Goal: Task Accomplishment & Management: Manage account settings

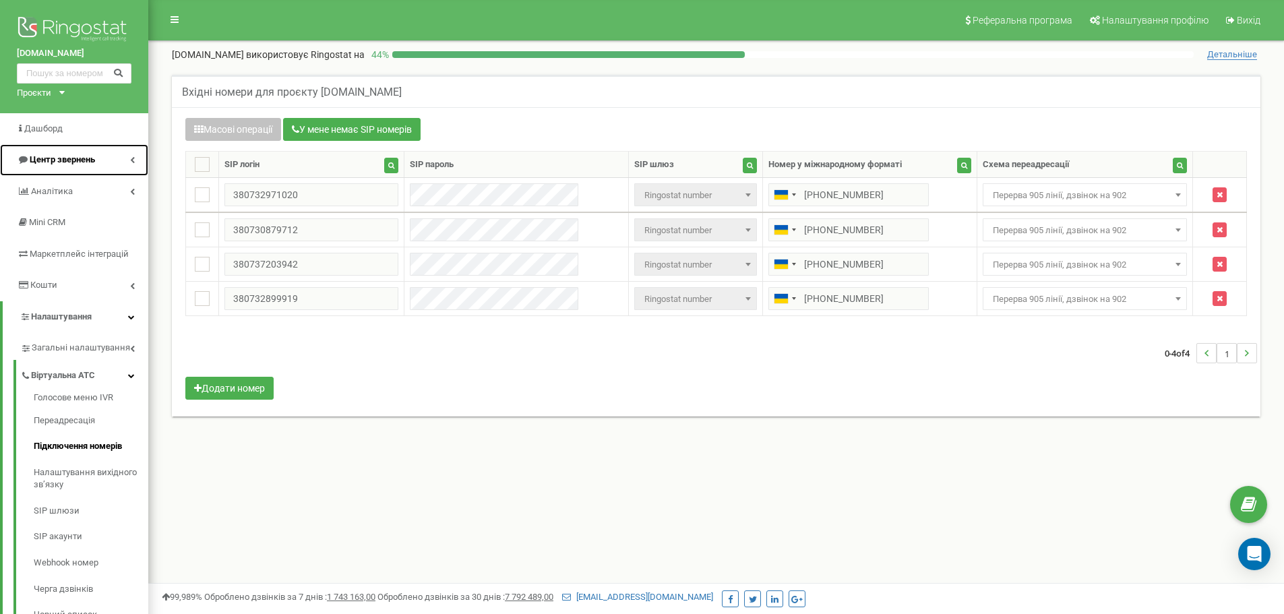
click at [83, 164] on span "Центр звернень" at bounding box center [62, 159] width 65 height 10
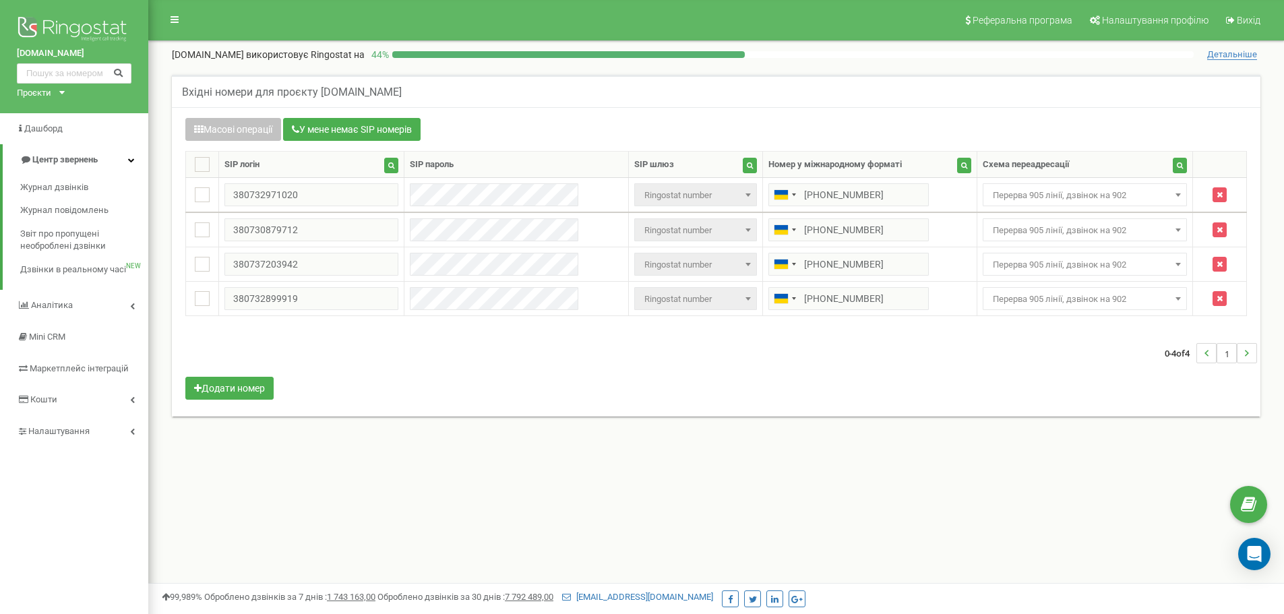
click at [834, 73] on div "Вхідні номери для проєкту barbershop-yarmich.com Масові операції У мене немає S…" at bounding box center [715, 260] width 1115 height 399
click at [1052, 191] on span "Перерва 905 лінії, дзвінок на 902" at bounding box center [1084, 195] width 195 height 19
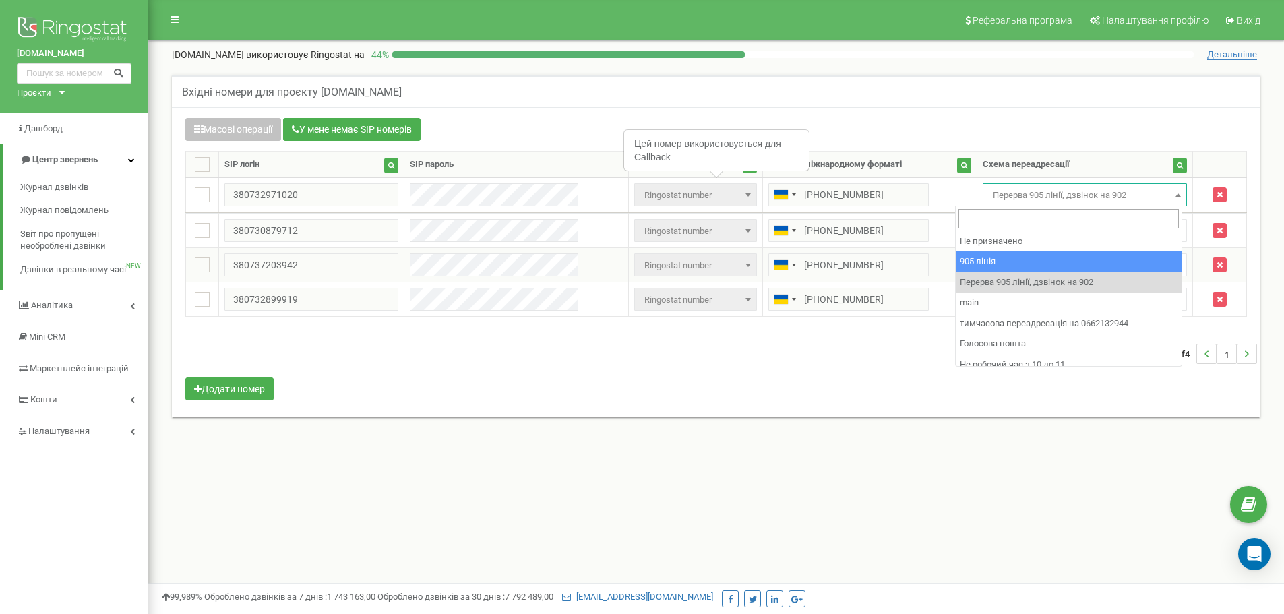
select select "173559"
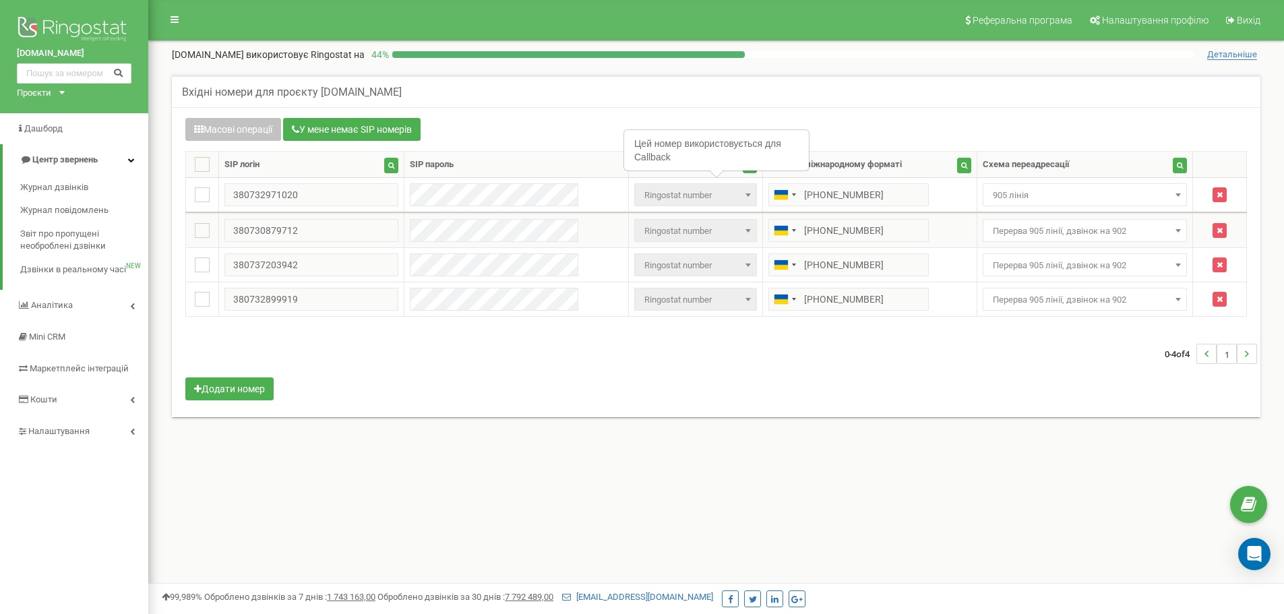
click at [1030, 231] on span "Перерва 905 лінії, дзвінок на 902" at bounding box center [1084, 231] width 195 height 19
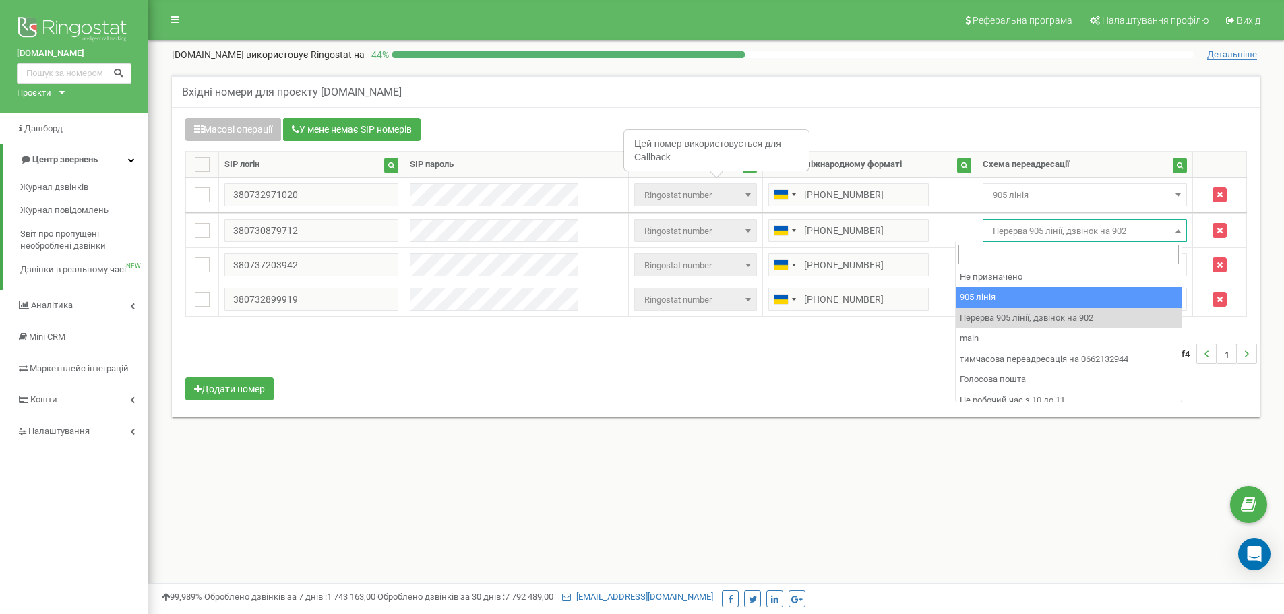
select select "173559"
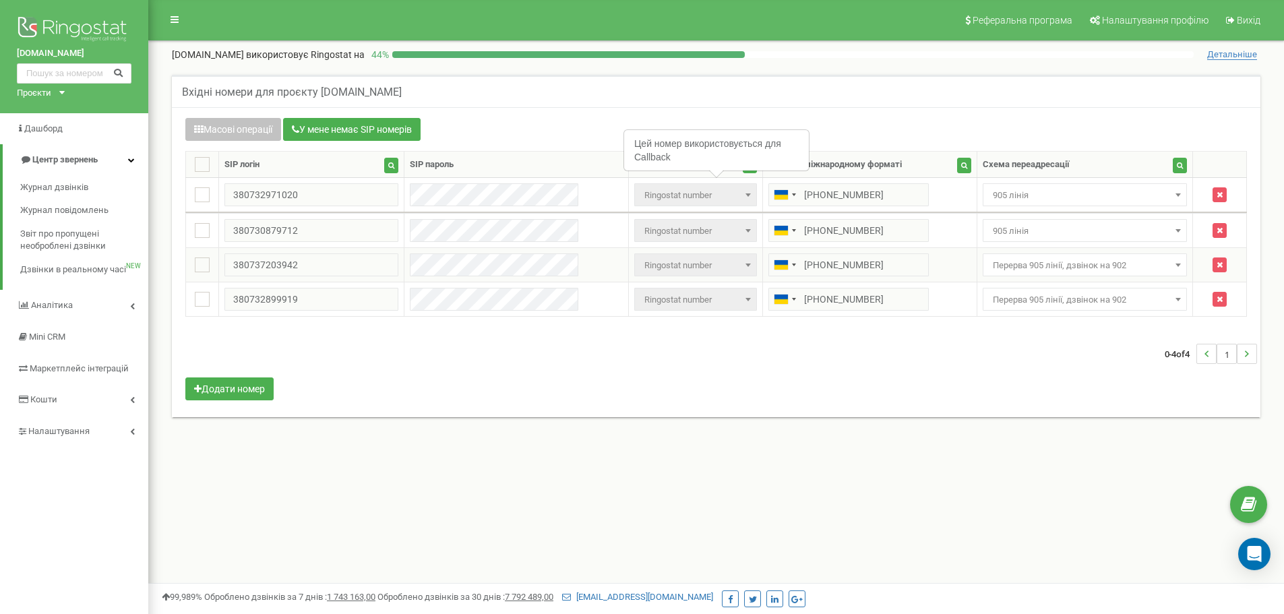
click at [1013, 272] on span "Перерва 905 лінії, дзвінок на 902" at bounding box center [1084, 265] width 195 height 19
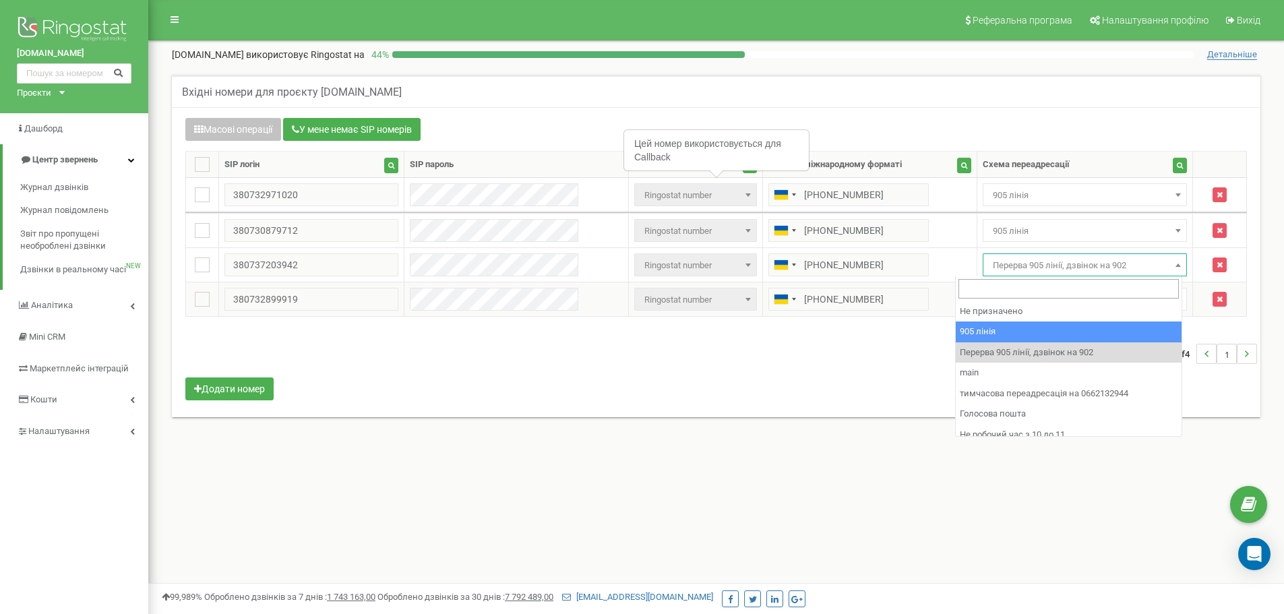
select select "173559"
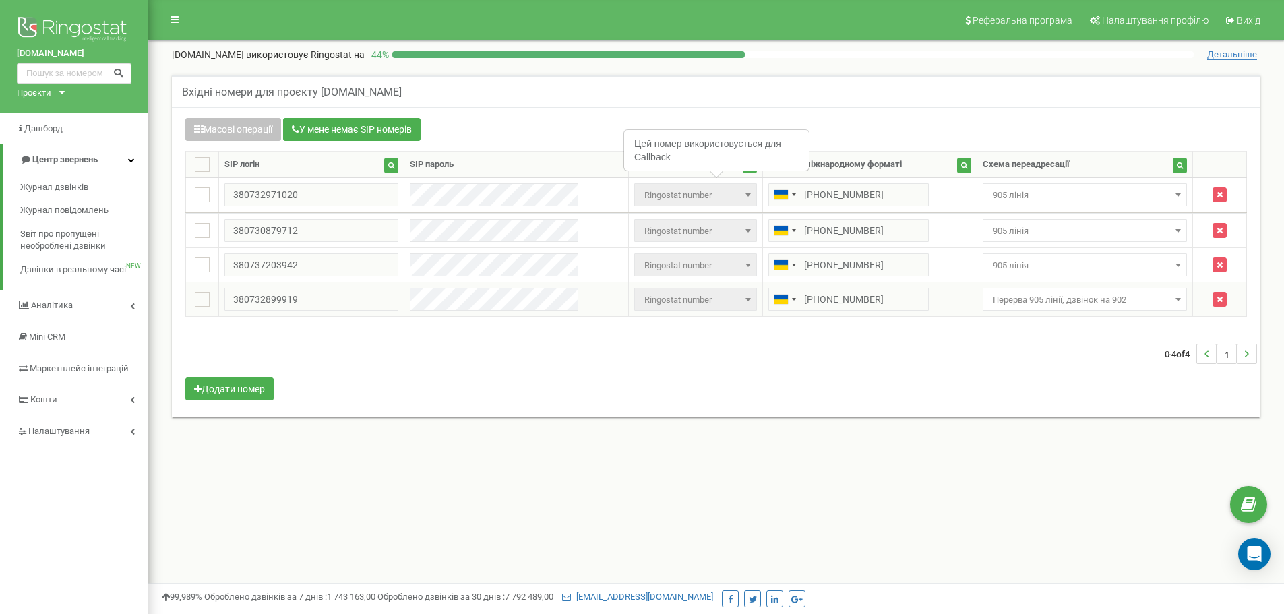
click at [1017, 289] on span "Перерва 905 лінії, дзвінок на 902" at bounding box center [1084, 299] width 205 height 23
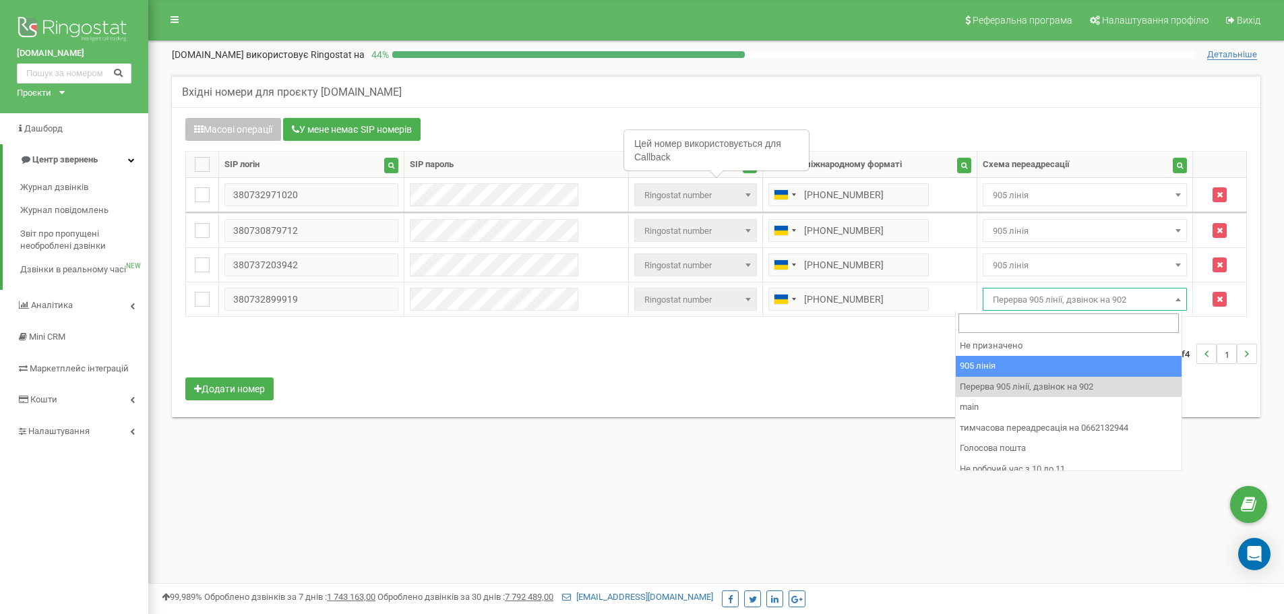
select select "173559"
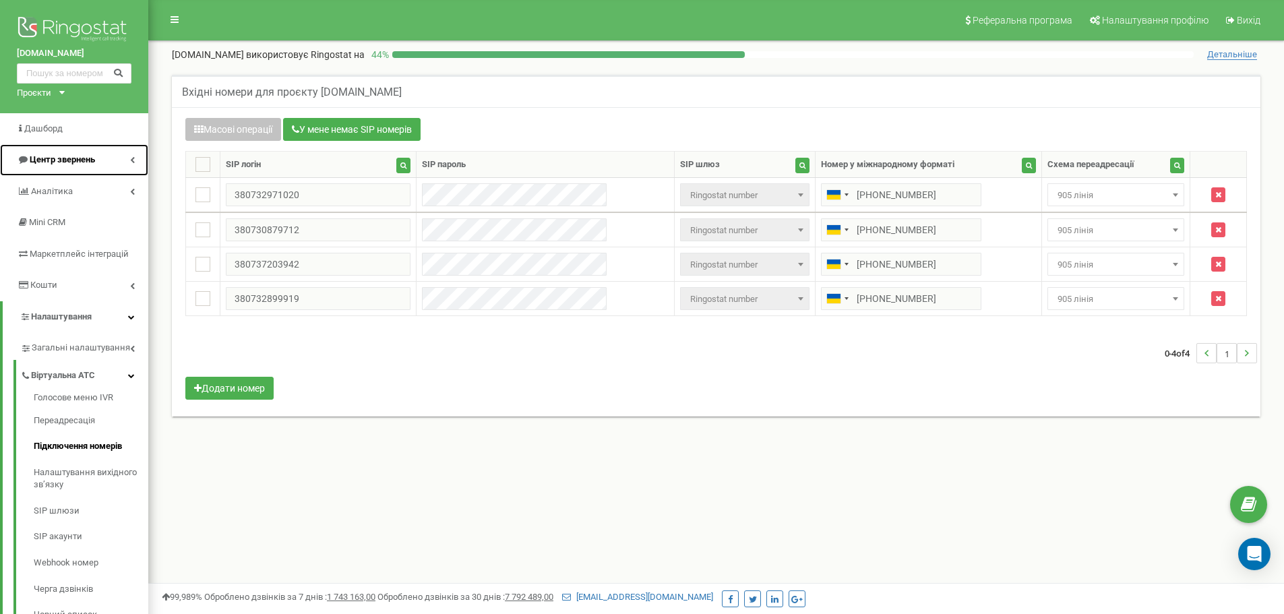
click at [88, 152] on link "Центр звернень" at bounding box center [74, 160] width 148 height 32
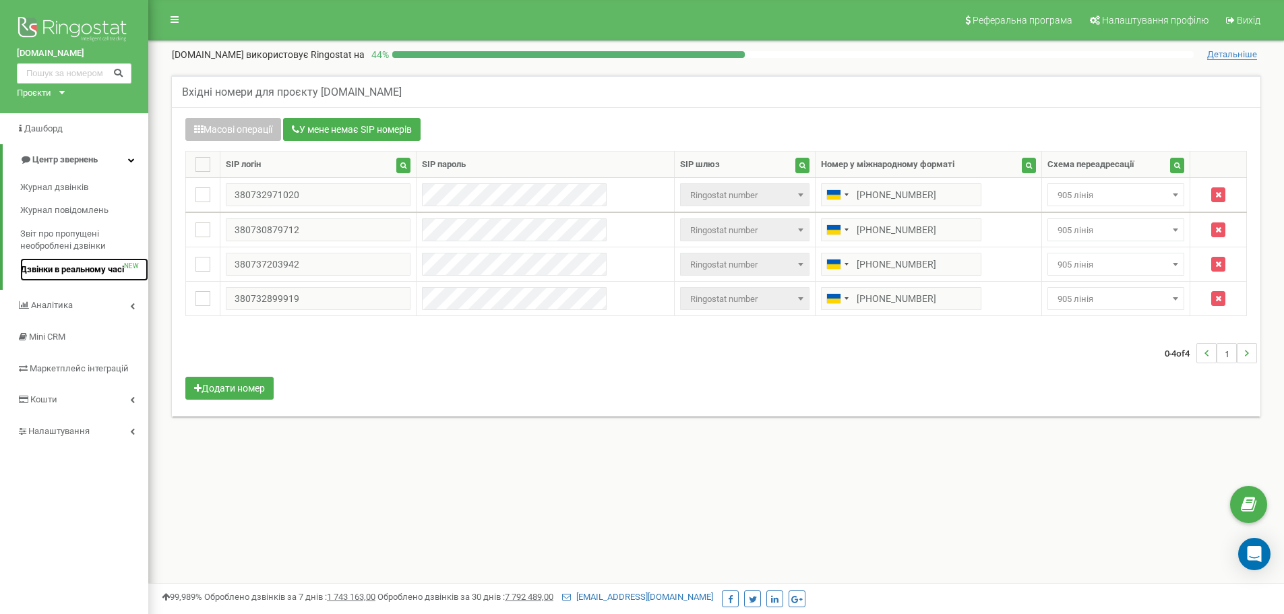
click at [100, 267] on span "Дзвінки в реальному часі" at bounding box center [72, 269] width 104 height 13
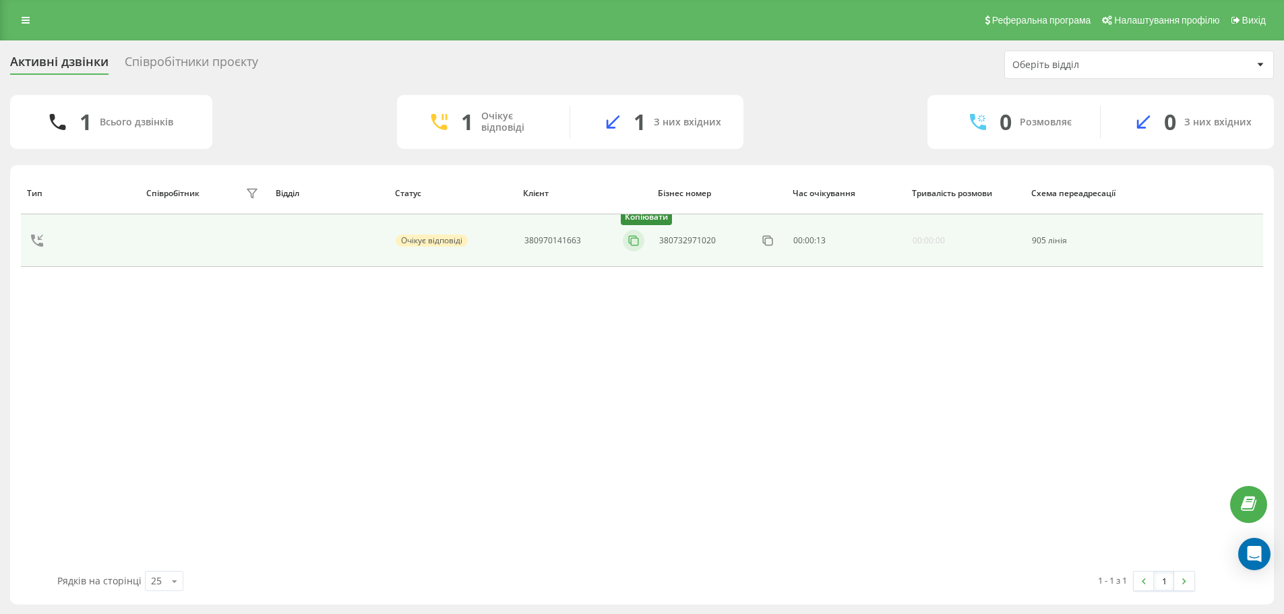
click at [640, 241] on icon at bounding box center [633, 240] width 13 height 13
click at [629, 231] on div at bounding box center [629, 241] width 22 height 22
